Goal: Find specific page/section: Find specific page/section

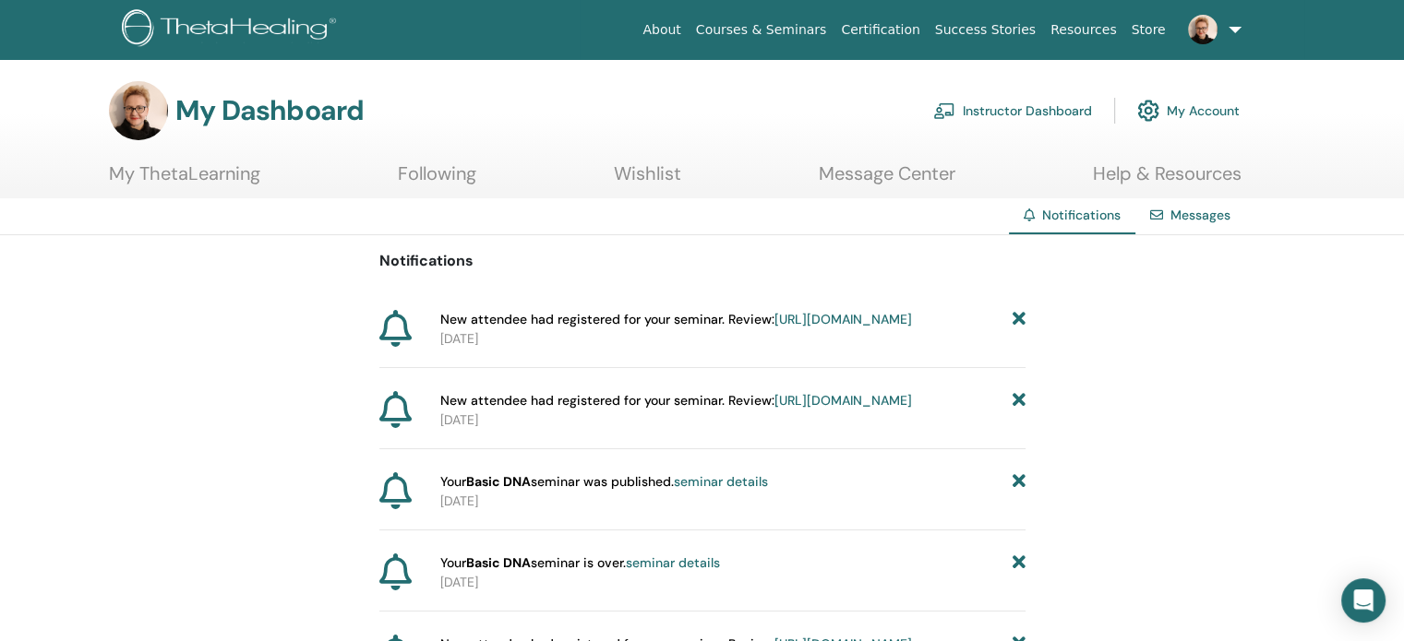
click at [774, 328] on link "[URL][DOMAIN_NAME]" at bounding box center [843, 319] width 138 height 17
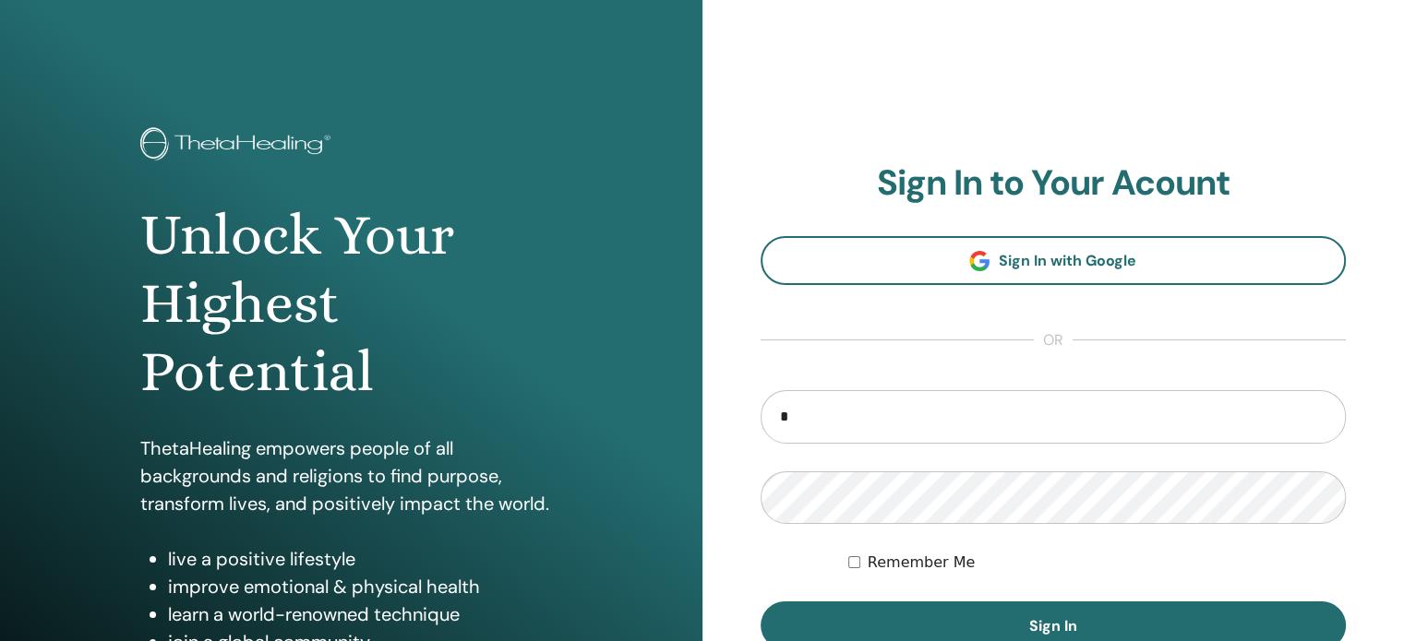
type input "**********"
click at [761, 602] on button "Sign In" at bounding box center [1054, 626] width 586 height 48
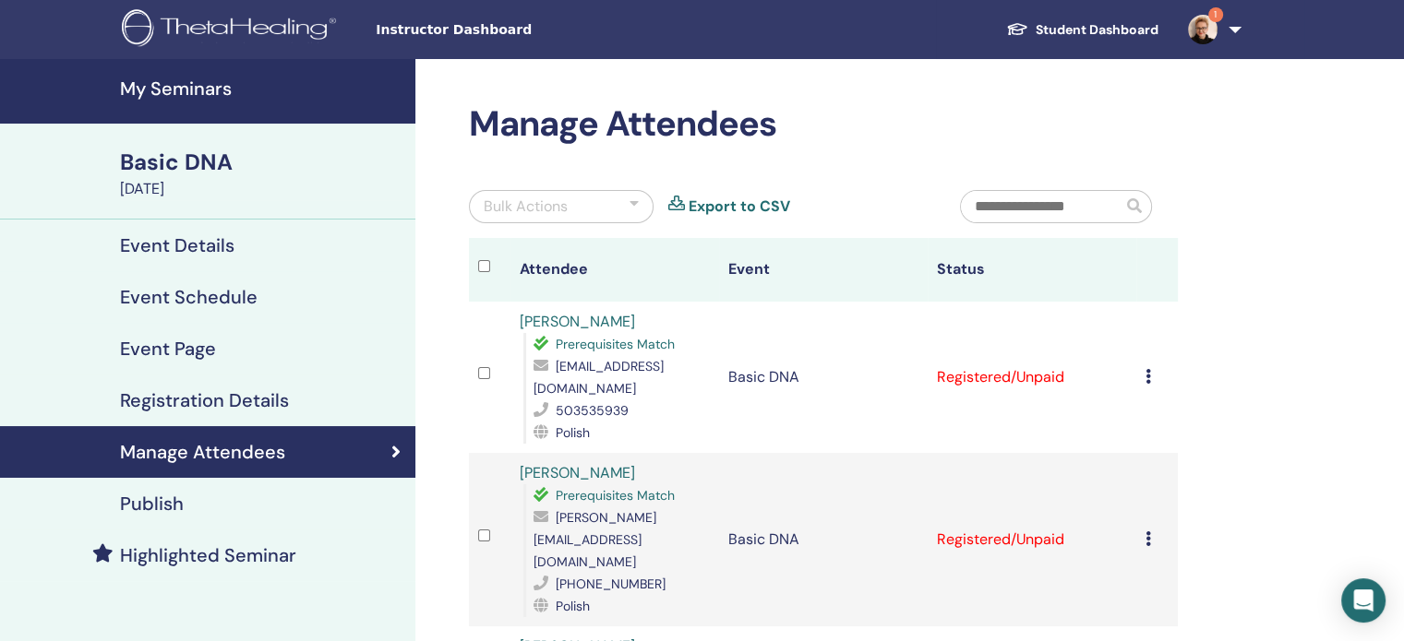
click at [1198, 29] on img at bounding box center [1203, 30] width 30 height 30
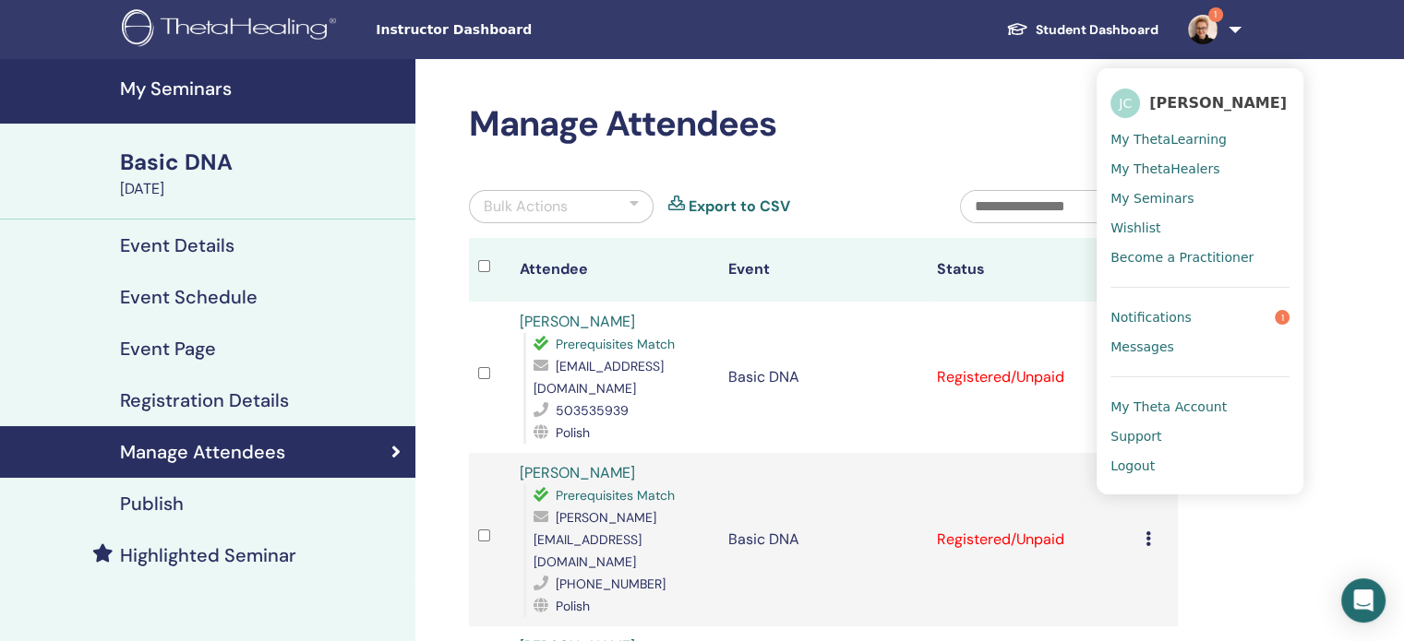
click at [1215, 309] on link "Notifications 1" at bounding box center [1199, 318] width 179 height 30
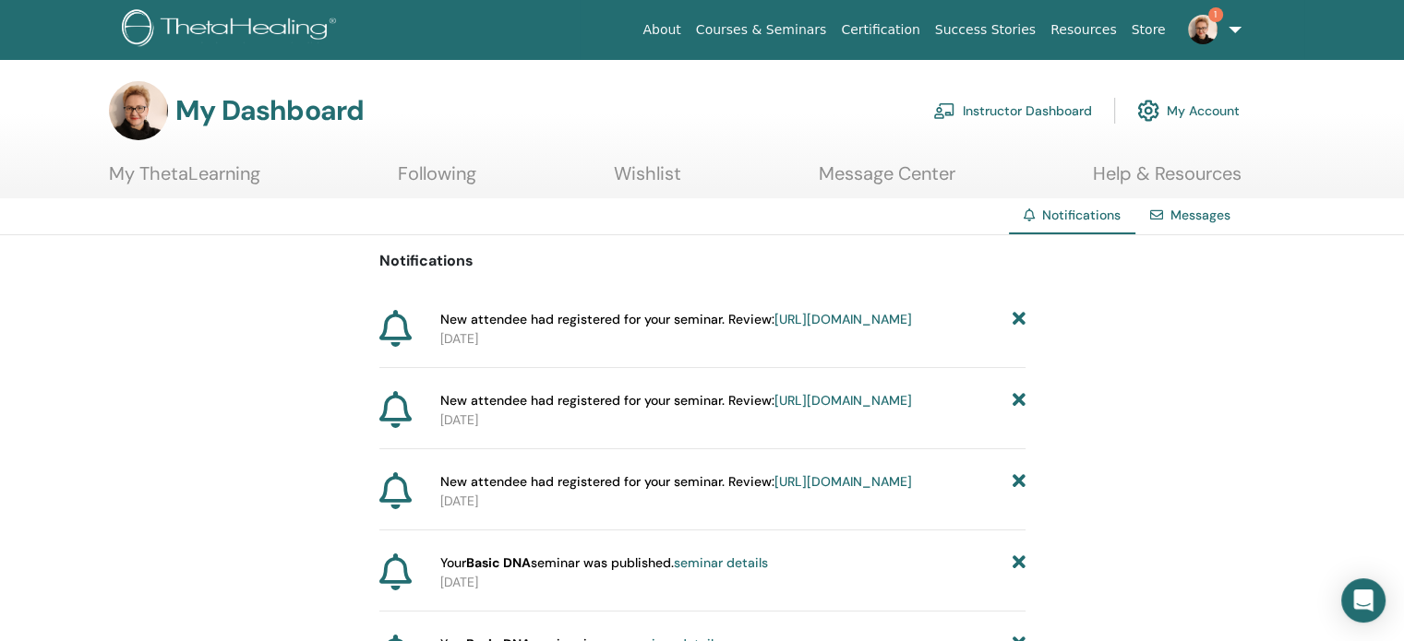
click at [774, 328] on link "https://member.thetahealing.com/instructor/seminar/375292/attendees" at bounding box center [843, 319] width 138 height 17
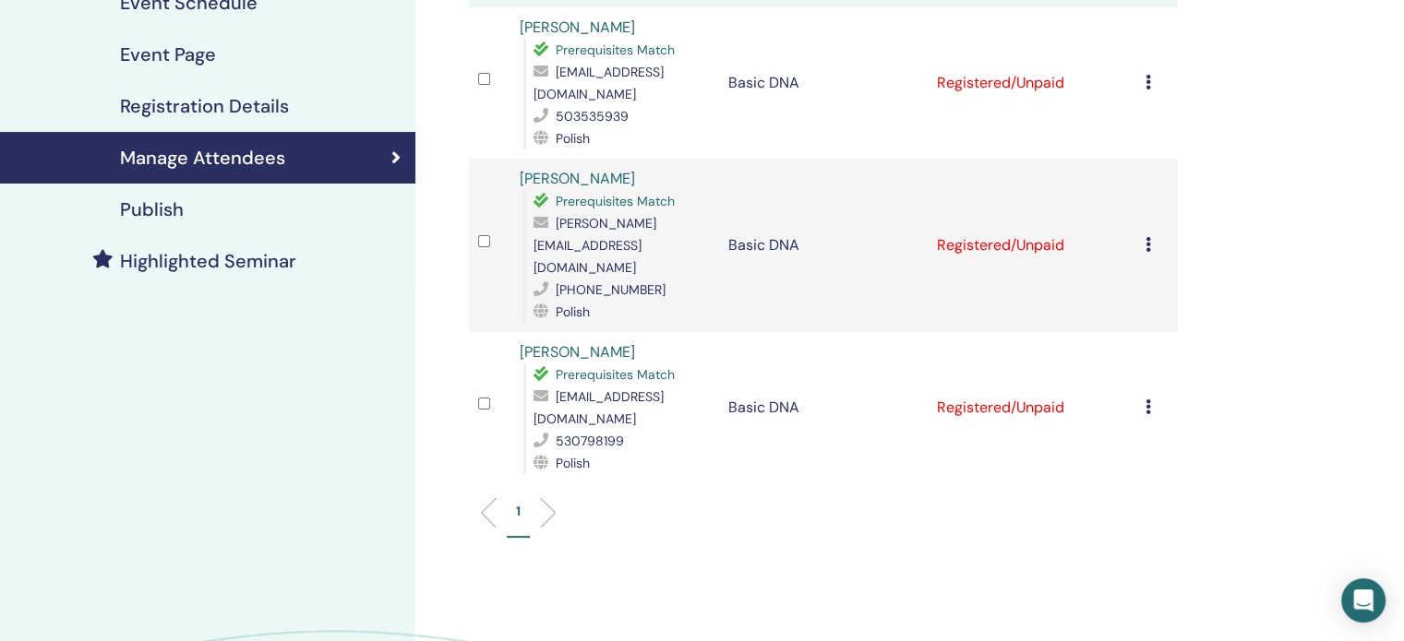
scroll to position [92, 0]
